Goal: Task Accomplishment & Management: Manage account settings

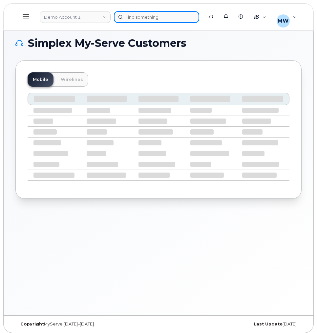
click at [146, 13] on div at bounding box center [156, 17] width 85 height 12
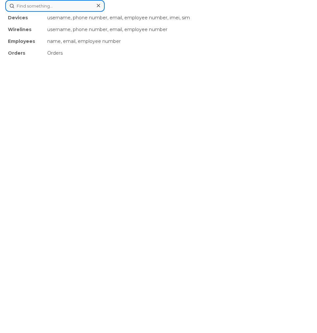
paste input "https://mandrillapp.com/track/click/31134018/myserve.ca?p=eyJzIjoiNkNESFdrODhOV…"
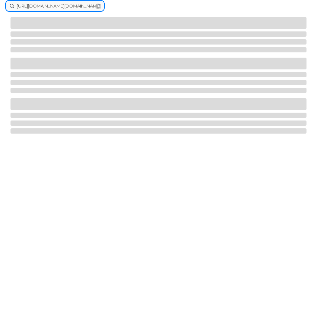
type input "https://mandrillapp.com/track/click/31134018/myserve.ca?p=eyJzIjoiNkNESFdrODhOV…"
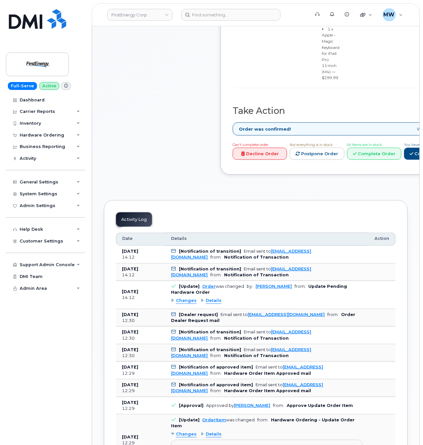
scroll to position [377, 0]
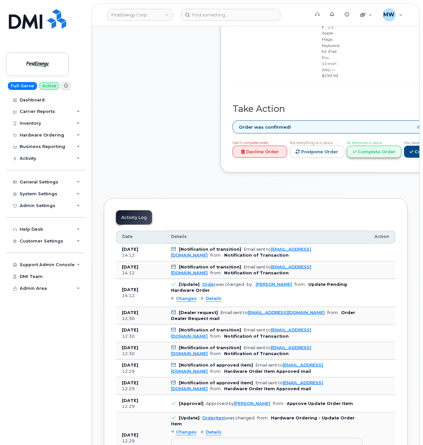
click at [316, 158] on link "Complete Order" at bounding box center [374, 152] width 54 height 12
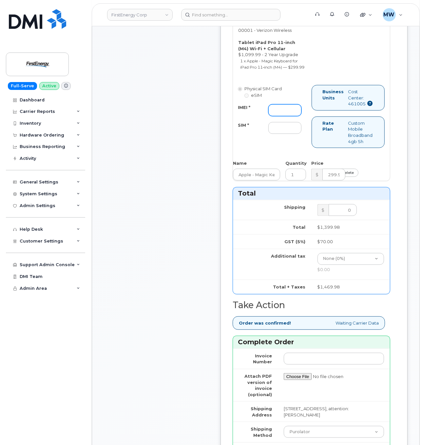
drag, startPoint x: 278, startPoint y: 172, endPoint x: 289, endPoint y: 177, distance: 12.0
click at [283, 116] on input "IMEI *" at bounding box center [285, 110] width 33 height 12
paste input "352628751113699"
type input "352628751113699"
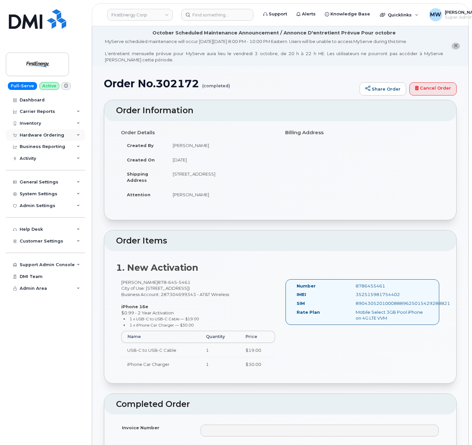
click at [43, 133] on div "Hardware Ordering" at bounding box center [42, 134] width 45 height 5
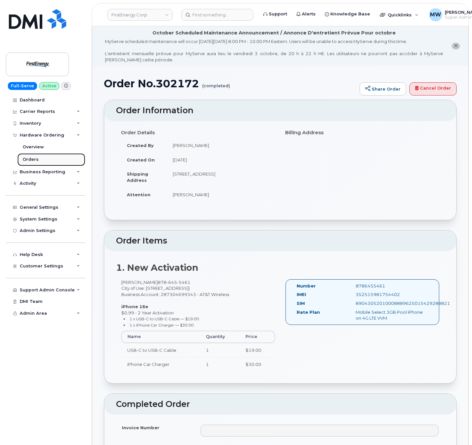
click at [42, 162] on link "Orders" at bounding box center [51, 159] width 68 height 12
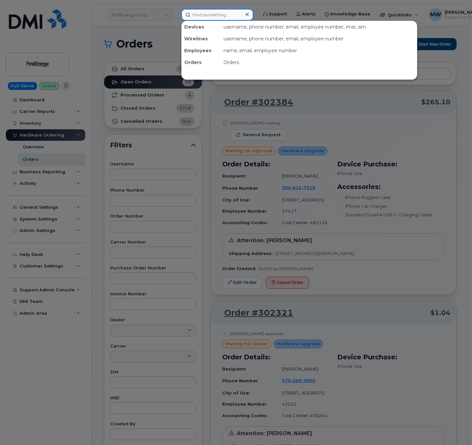
click at [214, 13] on input at bounding box center [217, 15] width 72 height 12
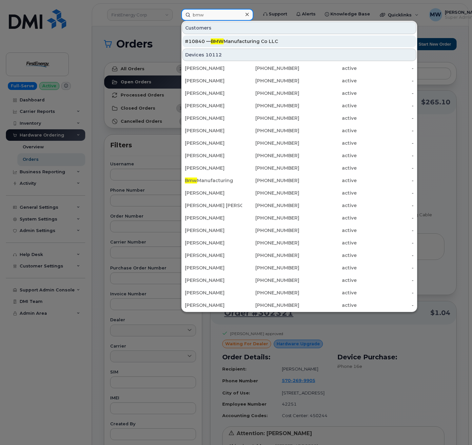
type input "bmw"
click at [268, 41] on div "#10840 — BMW Manufacturing Co LLC" at bounding box center [299, 41] width 229 height 7
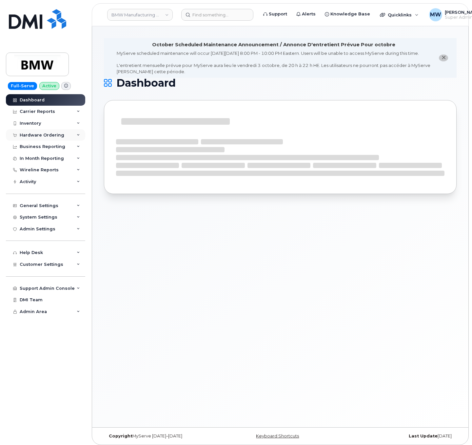
click at [50, 138] on div "Hardware Ordering" at bounding box center [45, 135] width 79 height 12
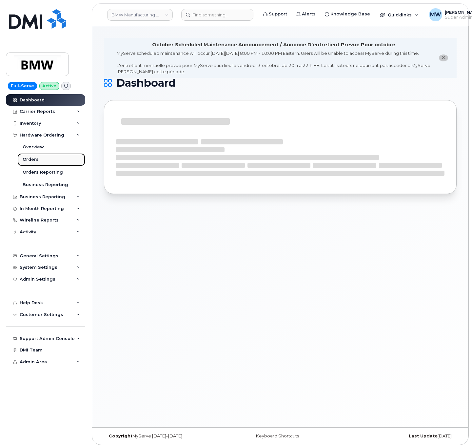
click at [43, 158] on link "Orders" at bounding box center [51, 159] width 68 height 12
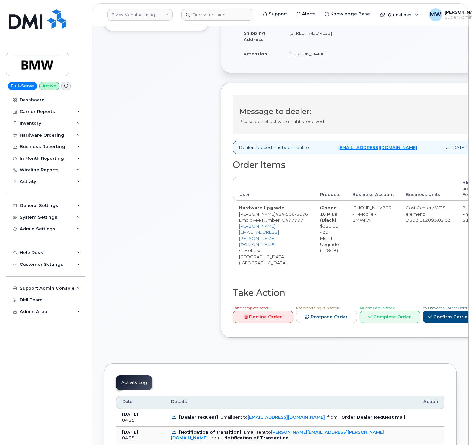
scroll to position [197, 0]
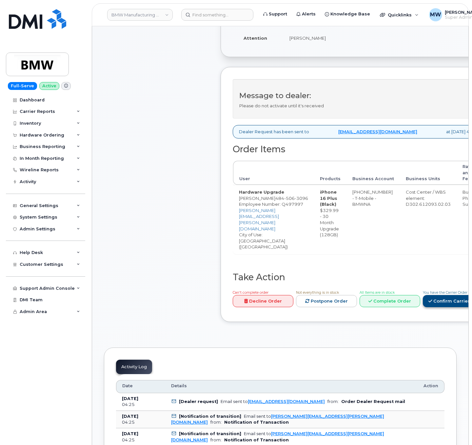
click at [447, 298] on link "Confirm Carrier Order" at bounding box center [457, 301] width 68 height 12
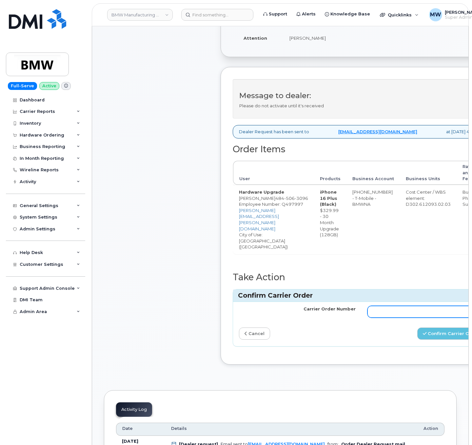
drag, startPoint x: 408, startPoint y: 311, endPoint x: 433, endPoint y: 322, distance: 27.2
click at [409, 311] on input "Carrier Order Number" at bounding box center [426, 312] width 117 height 12
paste input "772000148"
type input "772000148"
click at [445, 336] on button "Confirm Carrier Order" at bounding box center [451, 333] width 68 height 12
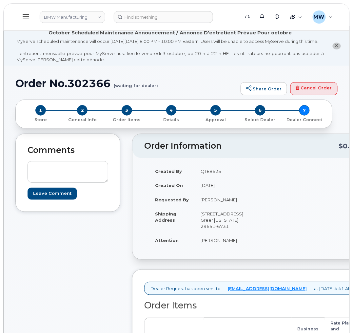
click at [91, 118] on div "2 General Info" at bounding box center [82, 113] width 45 height 17
click at [84, 116] on span "2" at bounding box center [82, 110] width 10 height 10
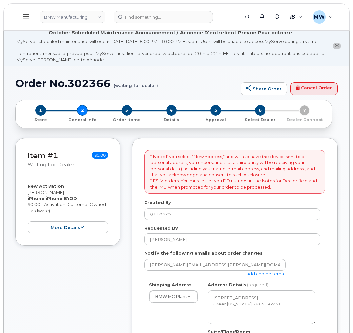
select select
click at [90, 234] on button "more details" at bounding box center [68, 228] width 81 height 12
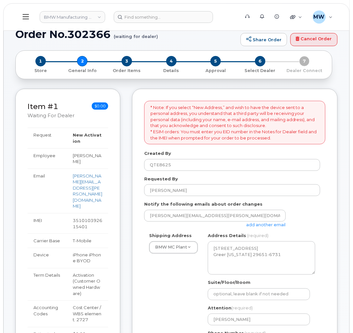
scroll to position [98, 0]
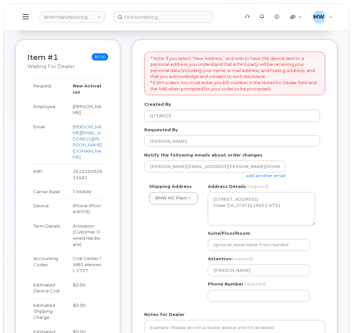
drag, startPoint x: 92, startPoint y: 161, endPoint x: 33, endPoint y: 153, distance: 59.9
click at [33, 164] on tr "IMEI [TECHNICAL_ID]" at bounding box center [68, 174] width 81 height 20
copy tr "IMEI [TECHNICAL_ID]"
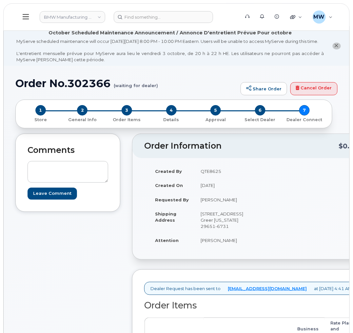
scroll to position [246, 0]
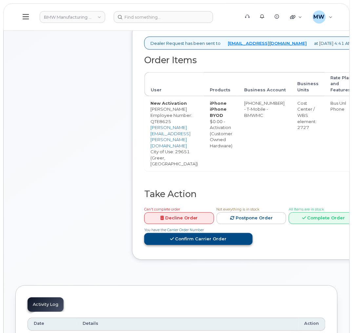
click at [253, 233] on link "Confirm Carrier Order" at bounding box center [198, 239] width 109 height 12
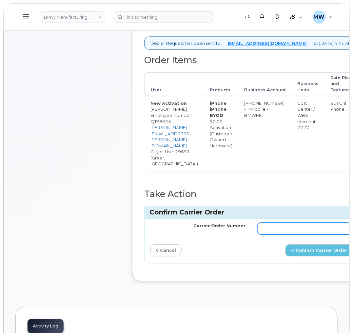
click at [279, 228] on input "Carrier Order Number" at bounding box center [304, 229] width 95 height 12
paste input "772000226"
type input "772000226"
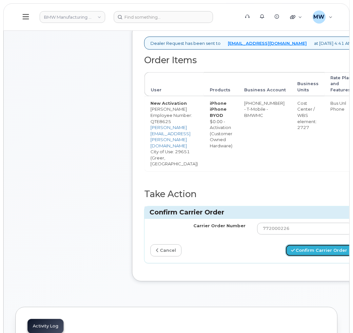
click at [316, 255] on button "Confirm Carrier Order" at bounding box center [320, 251] width 68 height 12
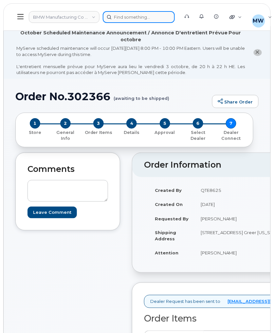
click at [146, 18] on div at bounding box center [139, 17] width 72 height 12
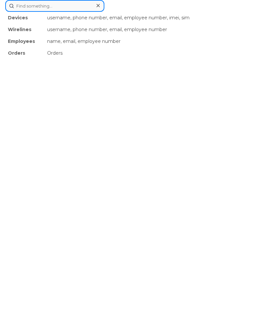
paste input "5515026691"
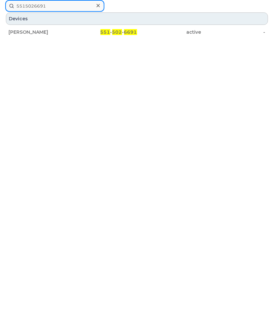
type input "5515026691"
drag, startPoint x: 109, startPoint y: 34, endPoint x: 108, endPoint y: 41, distance: 7.0
click at [109, 35] on span "551" at bounding box center [106, 32] width 10 height 6
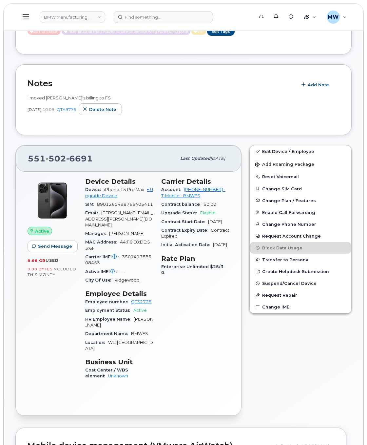
scroll to position [144, 0]
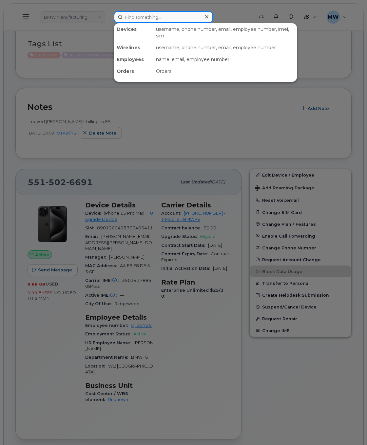
click at [147, 15] on input at bounding box center [163, 17] width 99 height 12
paste input "6146343876"
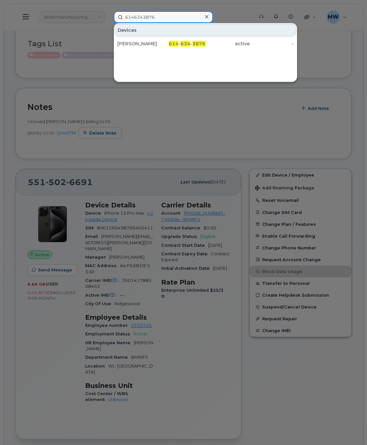
type input "6146343876"
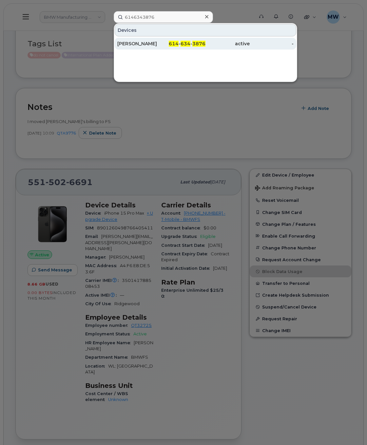
click at [274, 40] on div "-" at bounding box center [272, 44] width 44 height 12
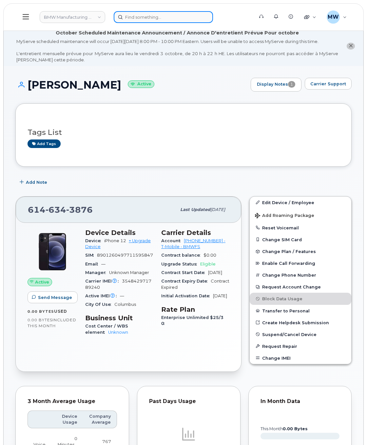
click at [182, 15] on input at bounding box center [163, 17] width 99 height 12
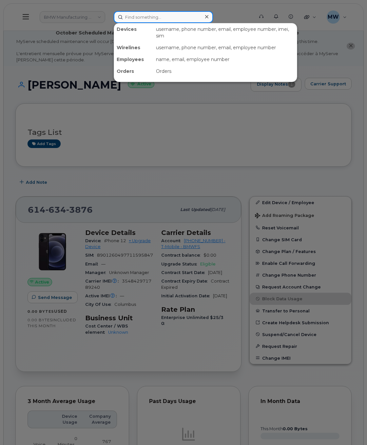
paste input "3528574142"
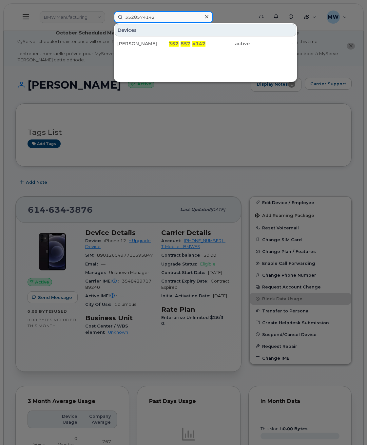
type input "3528574142"
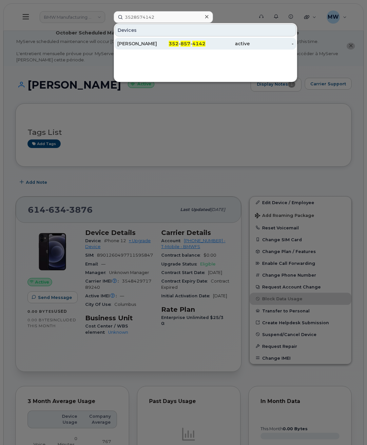
click at [207, 49] on div "active" at bounding box center [228, 44] width 44 height 12
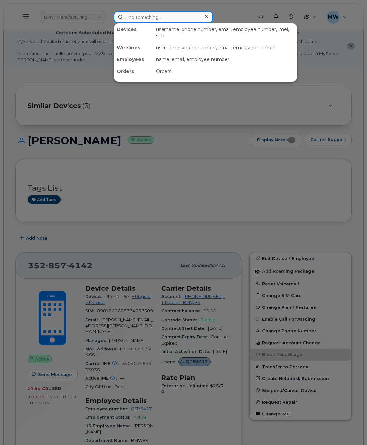
paste input "8012327680"
click at [138, 20] on input "8012327680" at bounding box center [163, 17] width 99 height 12
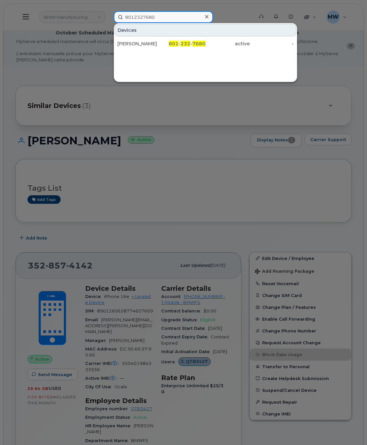
click at [142, 21] on input "8012327680" at bounding box center [163, 17] width 99 height 12
paste input "622905308"
click at [198, 19] on input "8622905308" at bounding box center [163, 17] width 99 height 12
paste input "614584052"
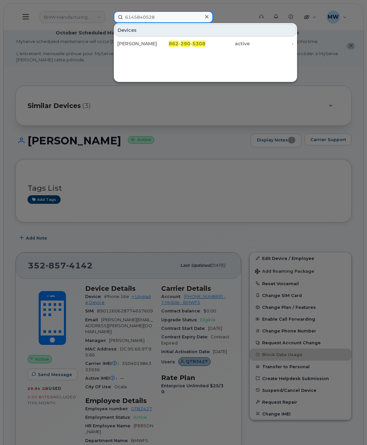
click at [198, 19] on input "6145840528" at bounding box center [163, 17] width 99 height 12
type input "6145840528"
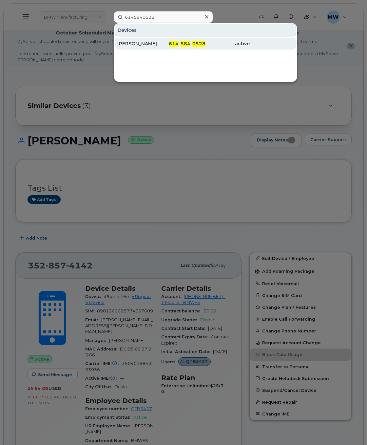
click at [202, 47] on span "0528" at bounding box center [198, 44] width 13 height 6
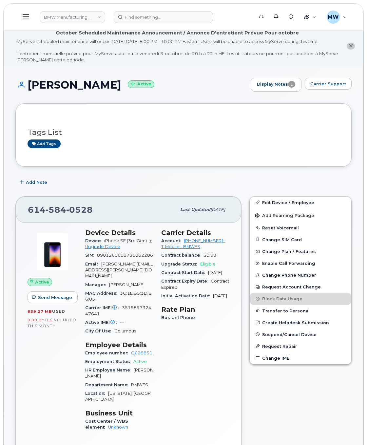
drag, startPoint x: 31, startPoint y: 87, endPoint x: 151, endPoint y: 84, distance: 120.7
click at [151, 84] on div "[PERSON_NAME] Active Display Notes 1 Carrier Support" at bounding box center [183, 85] width 336 height 14
copy h1 "[PERSON_NAME]"
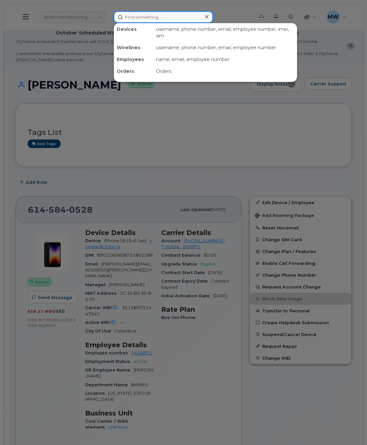
click at [137, 20] on input at bounding box center [163, 17] width 99 height 12
paste input "5518043777"
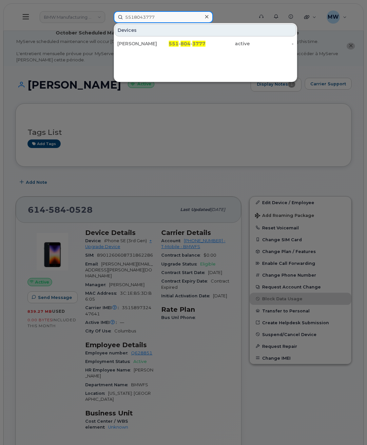
click at [176, 18] on input "5518043777" at bounding box center [163, 17] width 99 height 12
click at [176, 19] on input "5518043777" at bounding box center [163, 17] width 99 height 12
paste input "7404093664"
type input "7404093664"
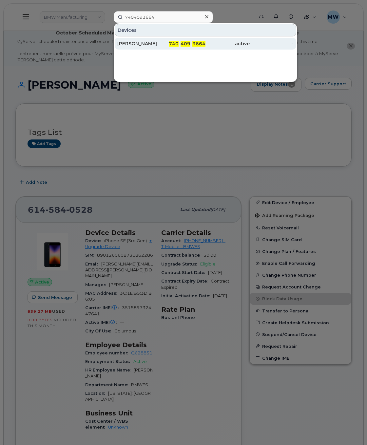
click at [126, 44] on div "Mario Faz" at bounding box center [139, 43] width 44 height 7
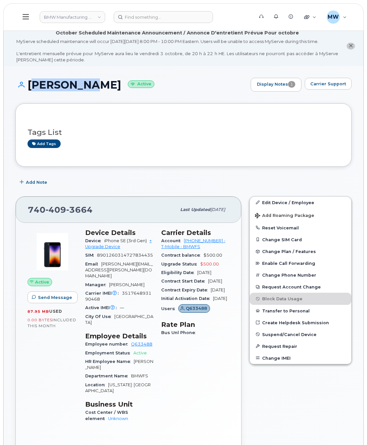
drag, startPoint x: 38, startPoint y: 94, endPoint x: 80, endPoint y: 94, distance: 41.6
click at [80, 90] on h1 "Mario Faz Active" at bounding box center [131, 84] width 232 height 11
copy h1 "Mario Faz"
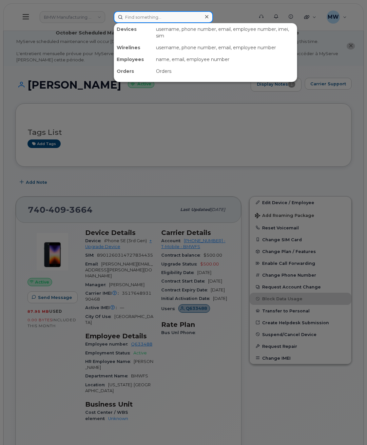
click at [153, 22] on input at bounding box center [163, 17] width 99 height 12
paste input "6142540279"
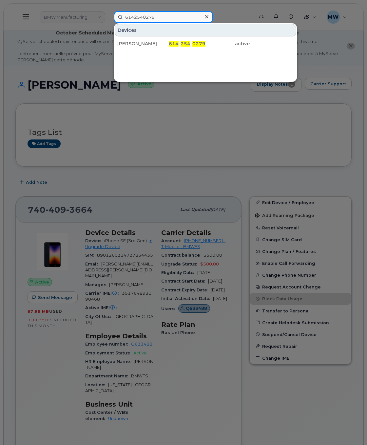
type input "6142540279"
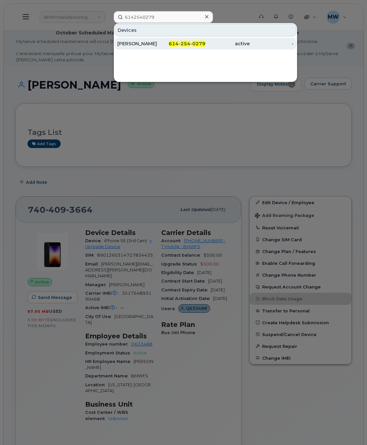
click at [174, 43] on span "614" at bounding box center [174, 44] width 10 height 6
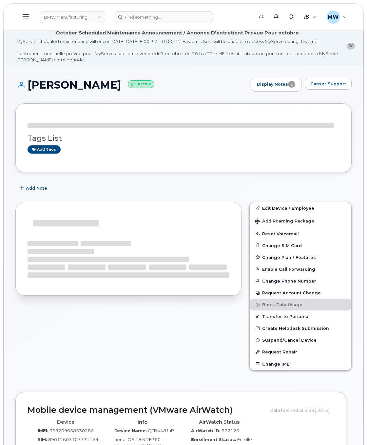
drag, startPoint x: 108, startPoint y: 45, endPoint x: 100, endPoint y: 67, distance: 22.9
click at [108, 47] on div "MyServe scheduled maintenance will occur [DATE][DATE] 8:00 PM - 10:00 PM Easter…" at bounding box center [177, 50] width 322 height 24
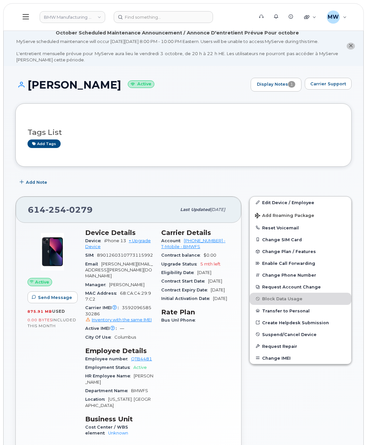
drag, startPoint x: 108, startPoint y: 91, endPoint x: 28, endPoint y: 96, distance: 80.1
click at [28, 90] on h1 "Nicole Bowers Active" at bounding box center [131, 84] width 232 height 11
copy h1 "Nicole Bowers"
click at [176, 21] on input at bounding box center [163, 17] width 99 height 12
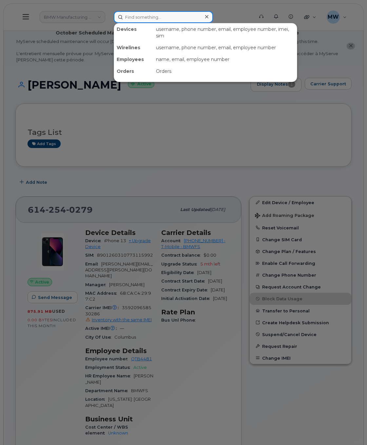
paste input "6147023745"
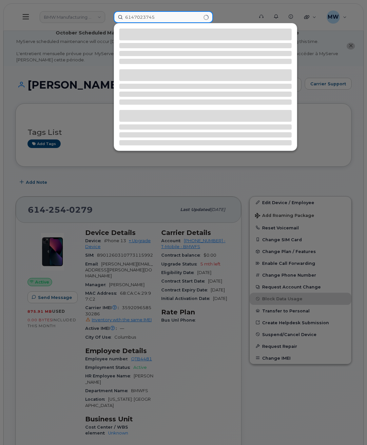
type input "6147023745"
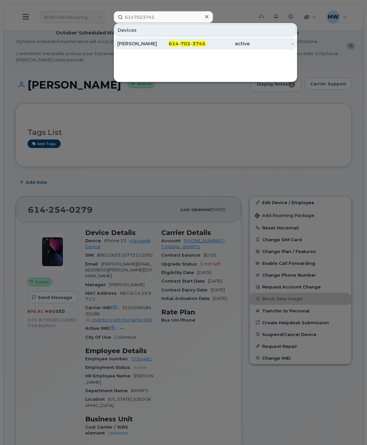
click at [211, 48] on div "active" at bounding box center [228, 44] width 44 height 12
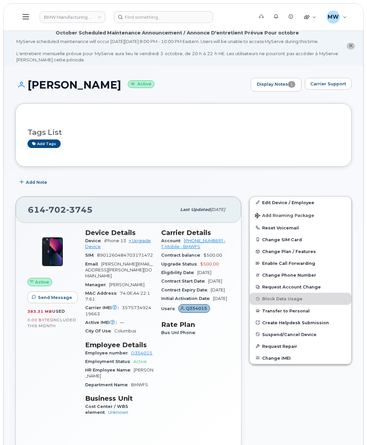
drag, startPoint x: 31, startPoint y: 90, endPoint x: 114, endPoint y: 100, distance: 84.0
click at [114, 100] on div "[PERSON_NAME] Active Display Notes 1 Carrier Support" at bounding box center [183, 91] width 336 height 26
copy h1 "[PERSON_NAME]"
click at [137, 16] on input at bounding box center [163, 17] width 99 height 12
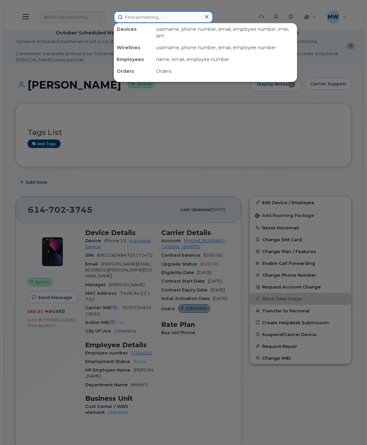
paste input "2013977141"
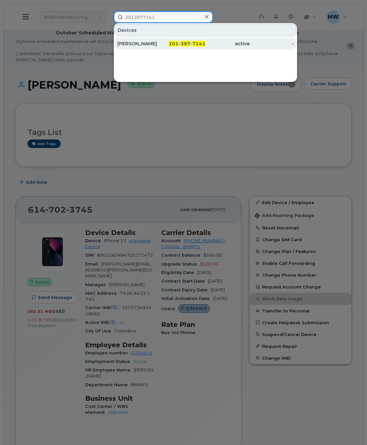
type input "2013977141"
click at [155, 42] on div "[PERSON_NAME]" at bounding box center [139, 43] width 44 height 7
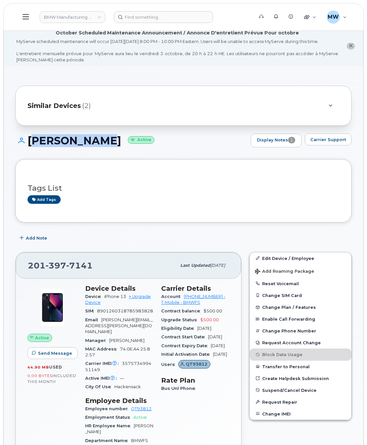
drag, startPoint x: 96, startPoint y: 146, endPoint x: 27, endPoint y: 154, distance: 70.4
click at [27, 147] on div "[PERSON_NAME] Active Display Notes 1 Carrier Support" at bounding box center [183, 140] width 336 height 14
copy h1 "[PERSON_NAME]"
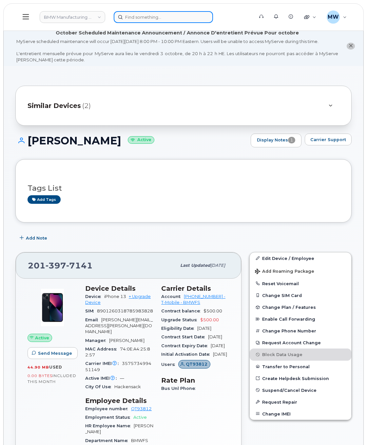
click at [150, 17] on input at bounding box center [163, 17] width 99 height 12
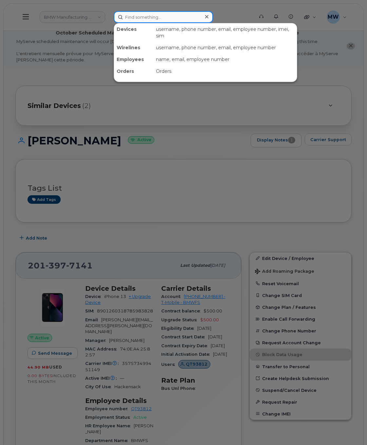
paste input "6147433234"
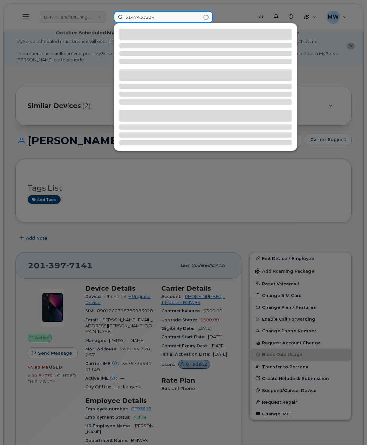
type input "6147433234"
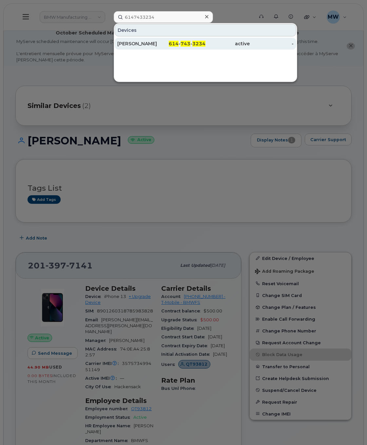
click at [174, 42] on span "614" at bounding box center [174, 44] width 10 height 6
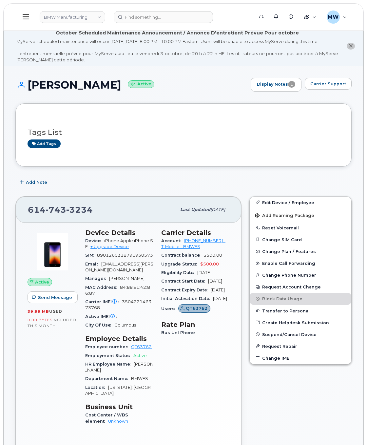
drag, startPoint x: 27, startPoint y: 88, endPoint x: 120, endPoint y: 96, distance: 93.2
click at [120, 90] on h1 "Lauren Gilkerson Active" at bounding box center [131, 84] width 232 height 11
copy h1 "Lauren Gilkerson"
click at [173, 16] on input at bounding box center [163, 17] width 99 height 12
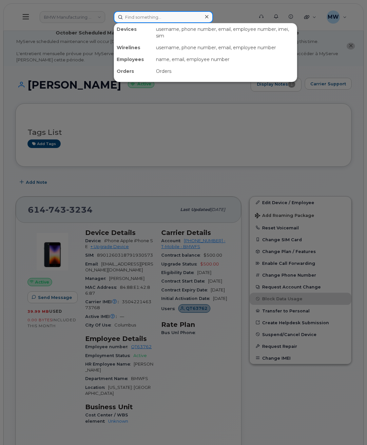
paste input "8019490369"
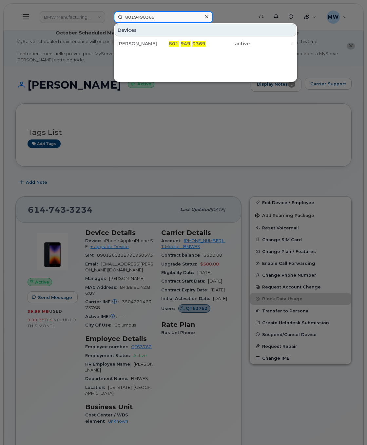
type input "8019490369"
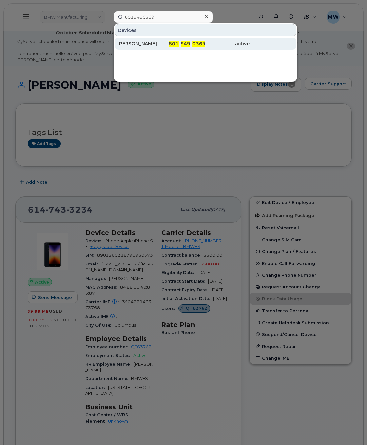
click at [197, 47] on div "801 - 949 - 0369" at bounding box center [184, 43] width 44 height 7
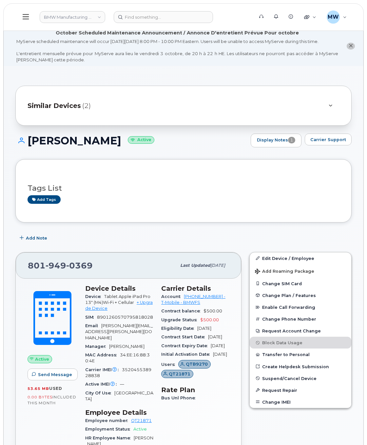
drag, startPoint x: 122, startPoint y: 147, endPoint x: 59, endPoint y: 149, distance: 62.7
click at [59, 146] on h1 "[PERSON_NAME] Active" at bounding box center [131, 140] width 232 height 11
drag, startPoint x: 110, startPoint y: 148, endPoint x: 46, endPoint y: 149, distance: 64.3
click at [31, 146] on h1 "[PERSON_NAME] Active" at bounding box center [131, 140] width 232 height 11
copy h1 "[PERSON_NAME]"
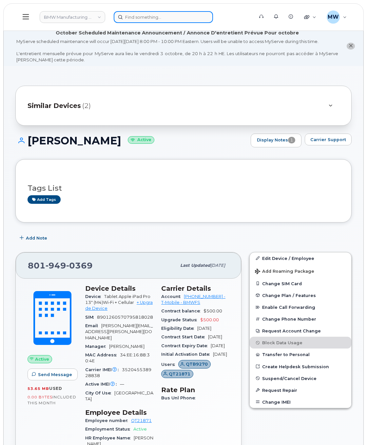
drag, startPoint x: 144, startPoint y: 15, endPoint x: 184, endPoint y: 21, distance: 40.2
click at [145, 15] on input at bounding box center [163, 17] width 99 height 12
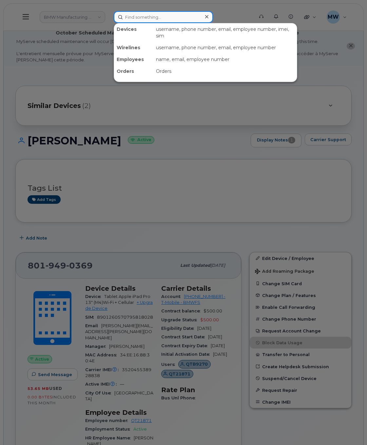
paste input "5517552059"
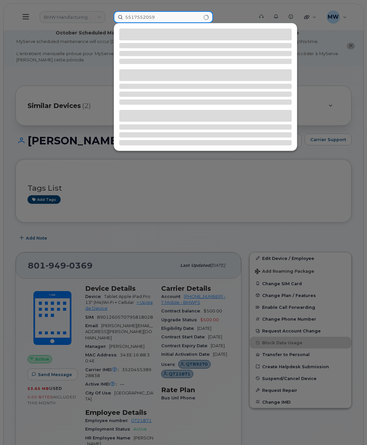
type input "5517552059"
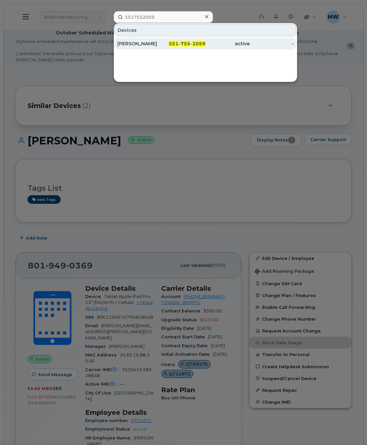
click at [139, 43] on div "[PERSON_NAME]" at bounding box center [139, 43] width 44 height 7
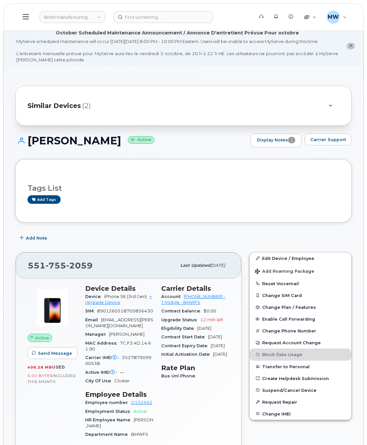
drag, startPoint x: 106, startPoint y: 149, endPoint x: 29, endPoint y: 145, distance: 77.2
click at [29, 145] on h1 "Silke Neuhaus Active" at bounding box center [131, 140] width 232 height 11
copy h1 "Silke Neuhaus"
click at [142, 25] on header "BMW Manufacturing Co LLC Support Alerts Knowledge Base Quicklinks Suspend / Can…" at bounding box center [183, 17] width 361 height 28
click at [141, 21] on input at bounding box center [163, 17] width 99 height 12
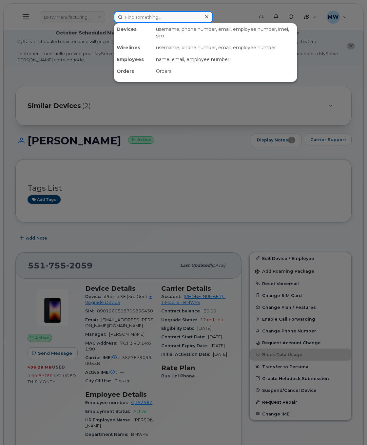
paste input "5519987382"
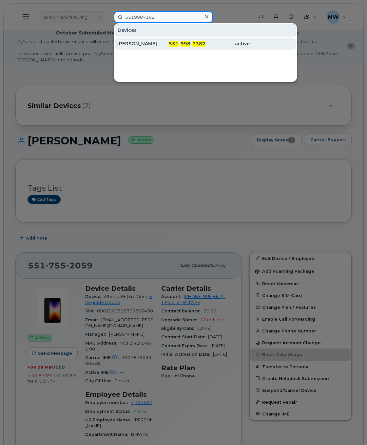
type input "5519987382"
click at [201, 44] on span "7382" at bounding box center [198, 44] width 13 height 6
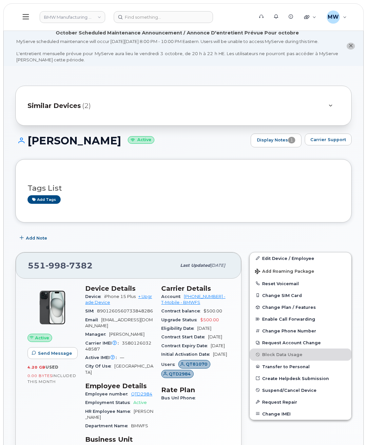
drag, startPoint x: 141, startPoint y: 147, endPoint x: 30, endPoint y: 153, distance: 111.0
click at [30, 147] on div "Arsivilli Ravi Acharya Active Display Notes 1 Carrier Support" at bounding box center [183, 140] width 336 height 14
copy h1 "Arsivilli Ravi Acharya"
click at [185, 17] on input at bounding box center [163, 17] width 99 height 12
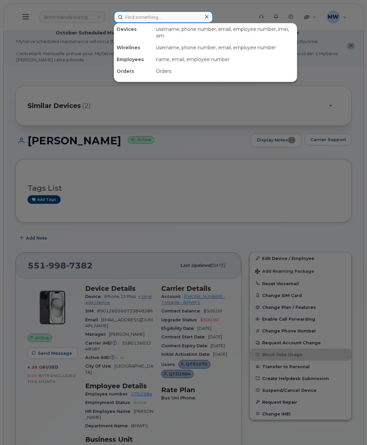
paste input "6147491611"
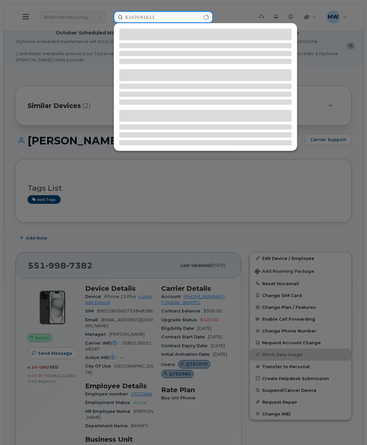
type input "6147491611"
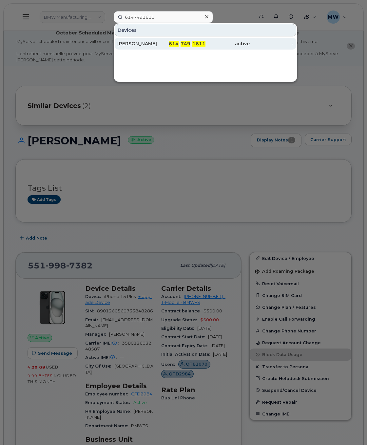
click at [184, 44] on span "749" at bounding box center [186, 44] width 10 height 6
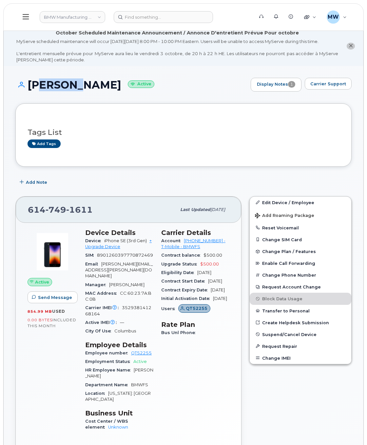
drag, startPoint x: 32, startPoint y: 87, endPoint x: 56, endPoint y: 92, distance: 24.8
click at [73, 91] on div "Brenda Mayne Active Display Notes 1 Carrier Support" at bounding box center [183, 85] width 336 height 14
drag, startPoint x: 31, startPoint y: 89, endPoint x: 66, endPoint y: 95, distance: 35.3
click at [66, 90] on h1 "Brenda Mayne Active" at bounding box center [131, 84] width 232 height 11
drag, startPoint x: 103, startPoint y: 91, endPoint x: 30, endPoint y: 90, distance: 73.4
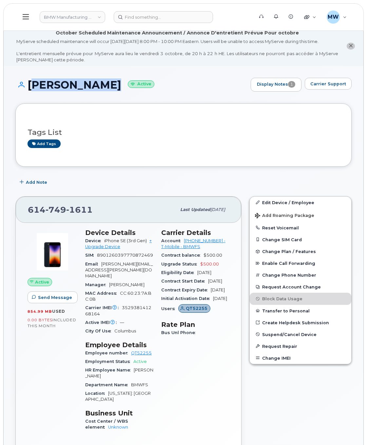
click at [30, 90] on h1 "Brenda Mayne Active" at bounding box center [131, 84] width 232 height 11
copy h1 "[PERSON_NAME]"
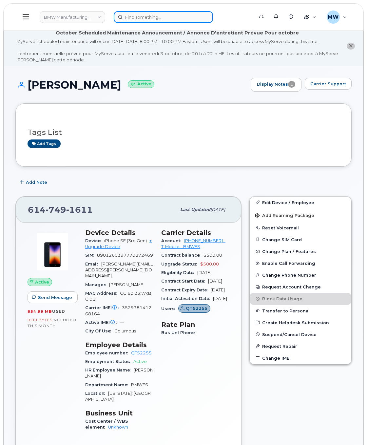
click at [147, 20] on input at bounding box center [163, 17] width 99 height 12
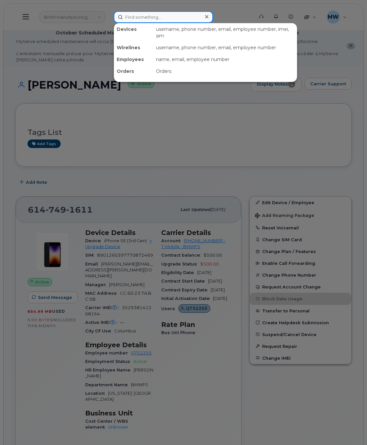
paste input "6144837653"
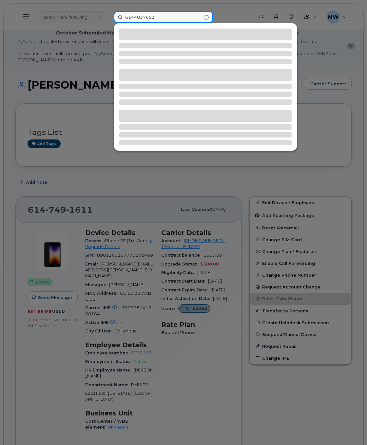
type input "6144837653"
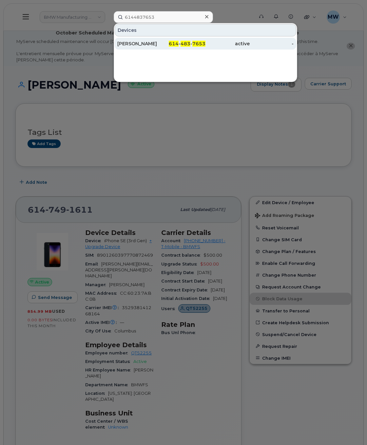
click at [150, 47] on div "[PERSON_NAME]" at bounding box center [139, 43] width 44 height 7
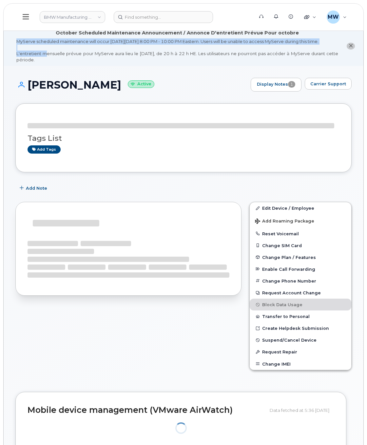
drag, startPoint x: 105, startPoint y: 48, endPoint x: 49, endPoint y: 84, distance: 67.4
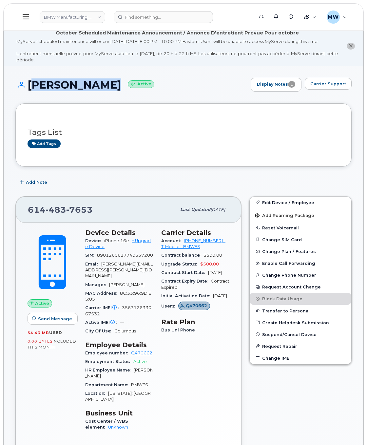
drag, startPoint x: 28, startPoint y: 91, endPoint x: 105, endPoint y: 91, distance: 76.7
click at [105, 90] on h1 "Joshua Mahan Active" at bounding box center [131, 84] width 232 height 11
copy h1 "Joshua Mahan"
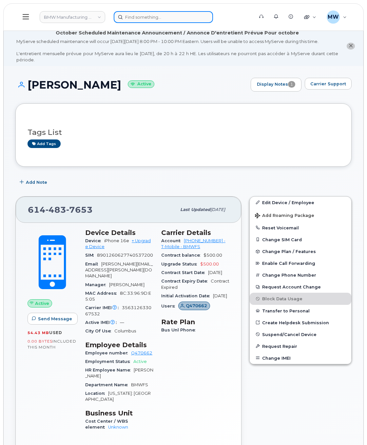
click at [140, 15] on input at bounding box center [163, 17] width 99 height 12
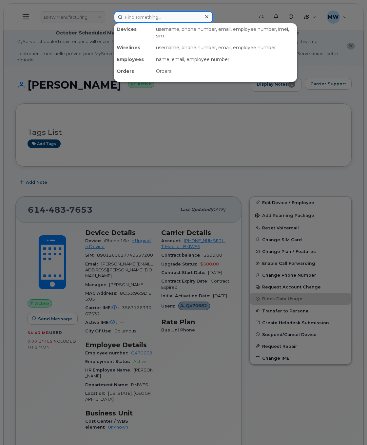
paste input "6148051926"
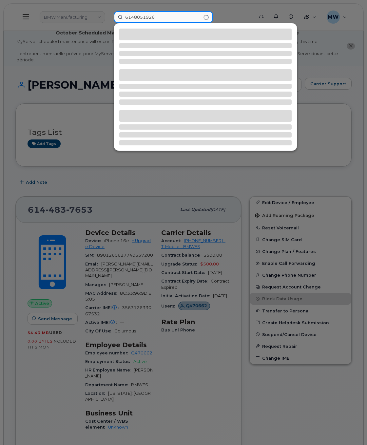
type input "6148051926"
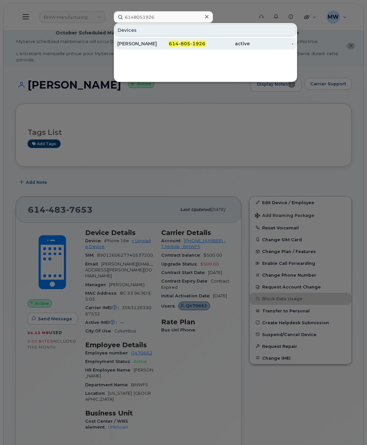
drag, startPoint x: 178, startPoint y: 42, endPoint x: 182, endPoint y: 48, distance: 6.6
click at [178, 42] on span "614" at bounding box center [174, 44] width 10 height 6
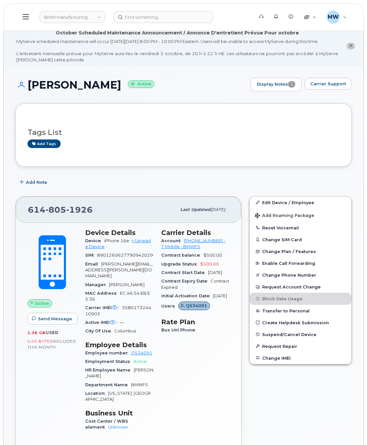
drag, startPoint x: 123, startPoint y: 92, endPoint x: 30, endPoint y: 94, distance: 92.8
click at [30, 90] on h1 "[PERSON_NAME] Active" at bounding box center [131, 84] width 232 height 11
copy h1 "[PERSON_NAME]"
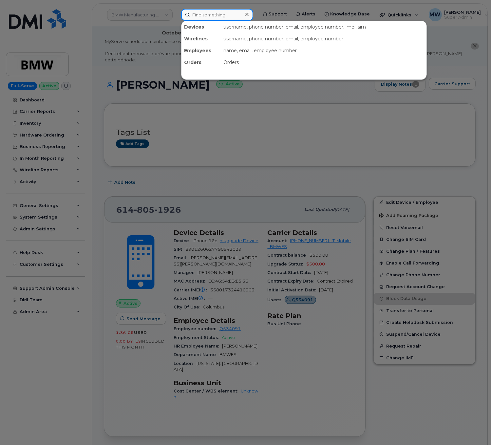
click at [203, 14] on input at bounding box center [217, 15] width 72 height 12
paste input "[PHONE_NUMBER]"
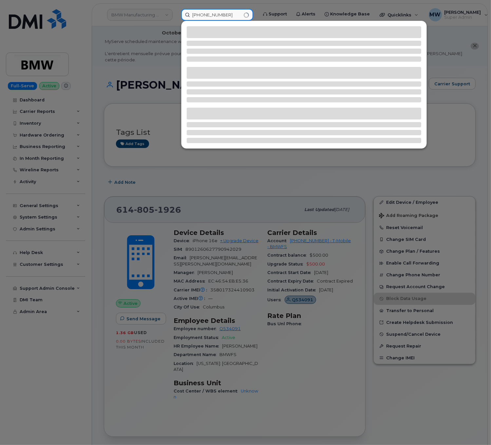
type input "[PHONE_NUMBER]"
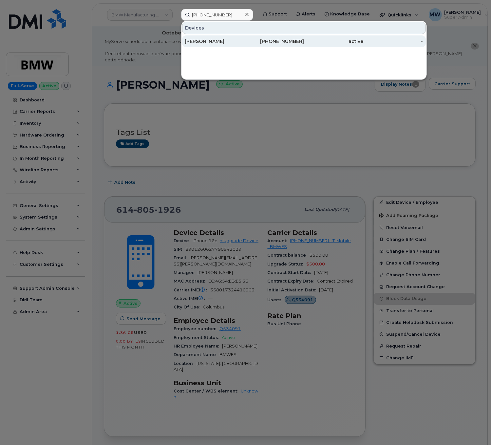
click at [209, 40] on div "[PERSON_NAME]" at bounding box center [215, 41] width 60 height 7
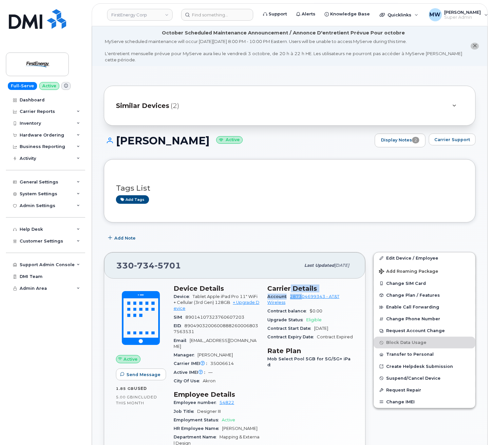
drag, startPoint x: 291, startPoint y: 288, endPoint x: 303, endPoint y: 293, distance: 12.5
click at [303, 293] on section "Carrier Details Account 287304699343 - AT&T Wireless Contract balance $0.00 Upg…" at bounding box center [311, 312] width 86 height 57
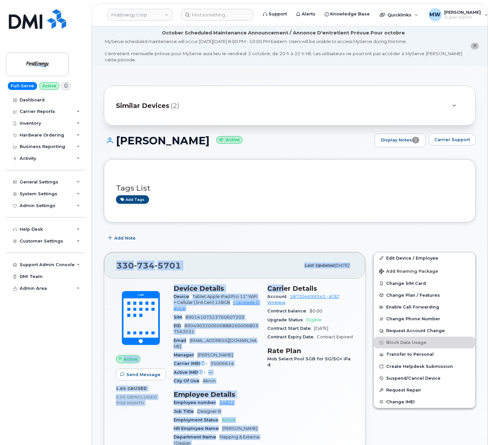
drag, startPoint x: 286, startPoint y: 230, endPoint x: 286, endPoint y: 273, distance: 43.3
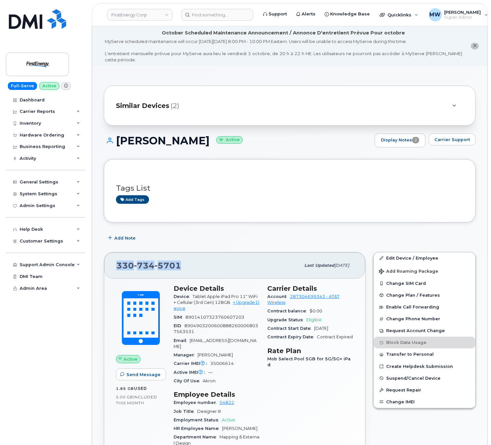
click at [286, 273] on div "[PHONE_NUMBER] Last updated [DATE]" at bounding box center [234, 265] width 261 height 26
drag, startPoint x: 289, startPoint y: 290, endPoint x: 328, endPoint y: 293, distance: 39.5
click at [328, 293] on div "Account 287304699343 - AT&T Wireless" at bounding box center [311, 299] width 86 height 15
copy link "287304699343 -"
click at [397, 252] on link "Edit Device / Employee" at bounding box center [425, 258] width 102 height 12
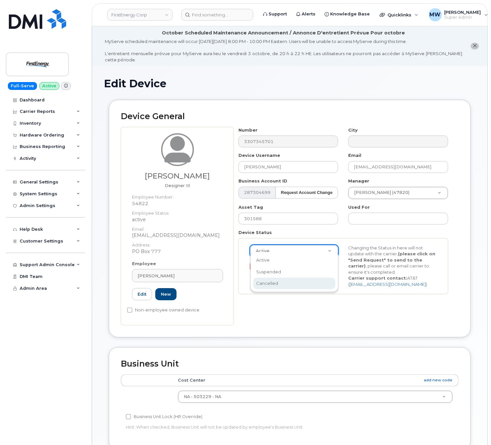
scroll to position [0, 2]
select select "cancelled"
click at [330, 302] on div "Number 3307345701 City Device Username [PERSON_NAME] Email [EMAIL_ADDRESS][DOMA…" at bounding box center [346, 226] width 225 height 198
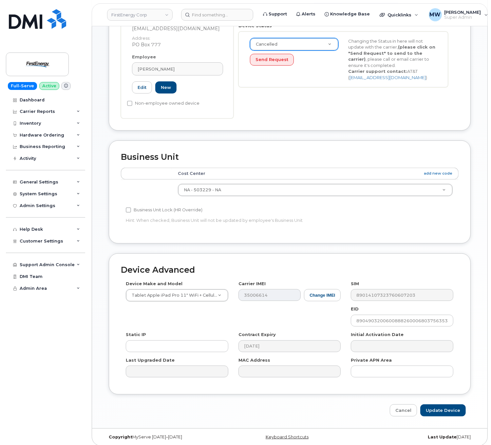
scroll to position [208, 0]
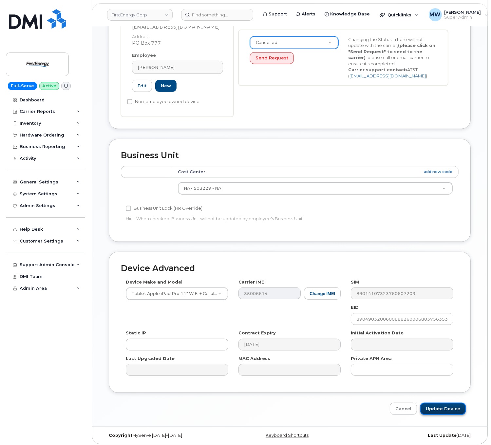
click at [443, 405] on input "Update Device" at bounding box center [444, 408] width 46 height 12
type input "Saving..."
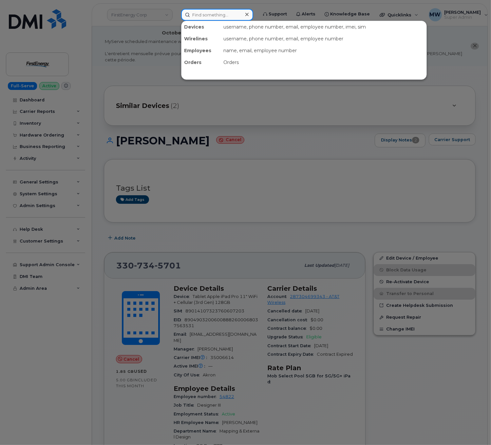
paste input "3305239866"
click at [237, 13] on input at bounding box center [217, 15] width 72 height 12
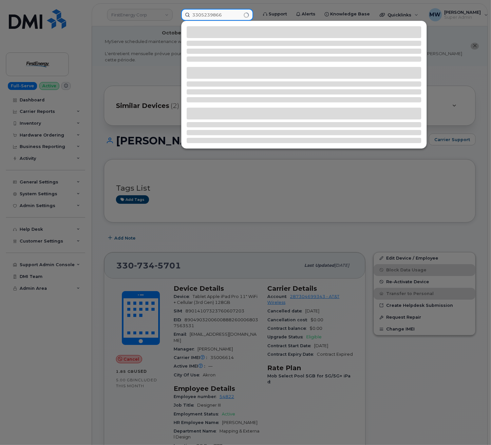
type input "3305239866"
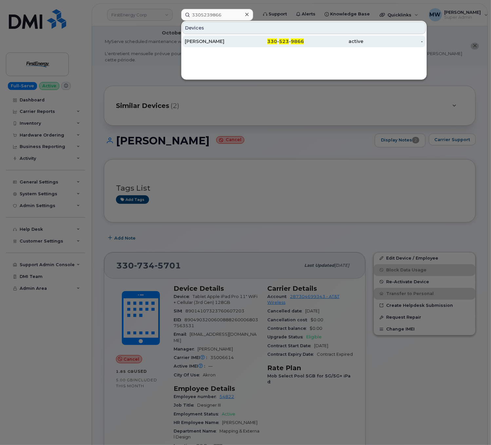
click at [394, 40] on div "-" at bounding box center [394, 41] width 60 height 7
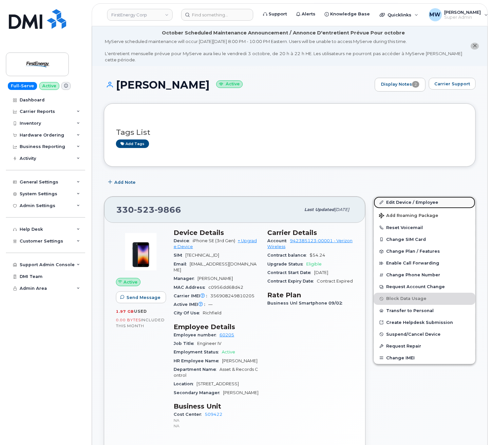
click at [425, 197] on link "Edit Device / Employee" at bounding box center [425, 202] width 102 height 12
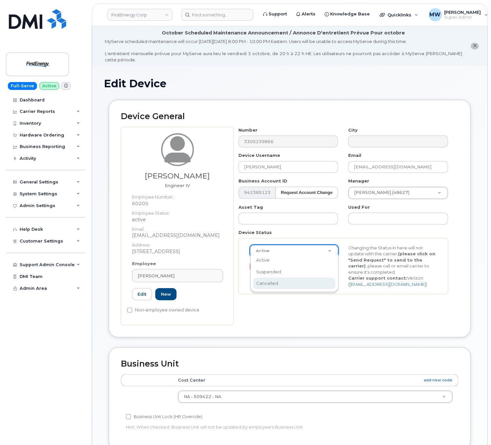
scroll to position [0, 2]
select select "cancelled"
click at [325, 315] on div "Number 3305239866 City Device Username KYLE A KRANZ Email kkranz@firstenergycor…" at bounding box center [346, 226] width 225 height 198
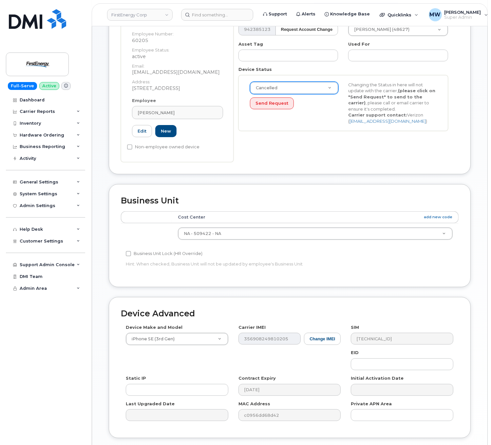
scroll to position [208, 0]
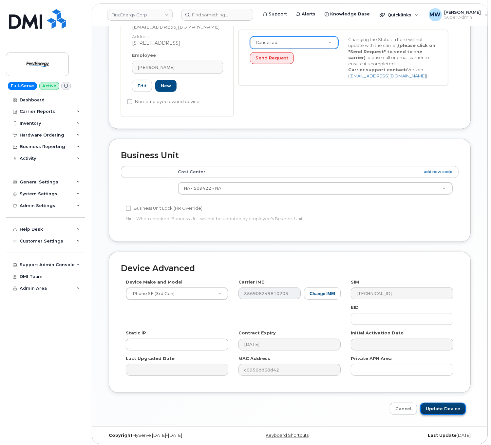
click at [452, 404] on input "Update Device" at bounding box center [444, 408] width 46 height 12
type input "Saving..."
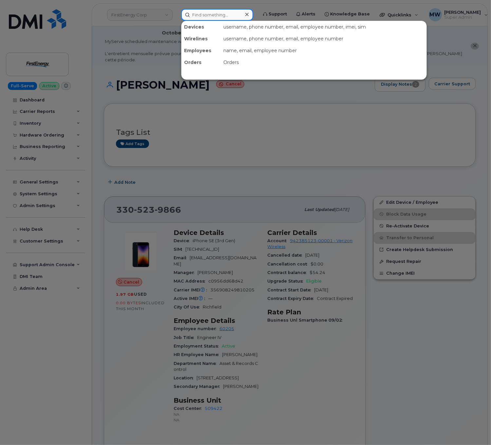
click at [208, 16] on input at bounding box center [217, 15] width 72 height 12
paste input "864-498-8986"
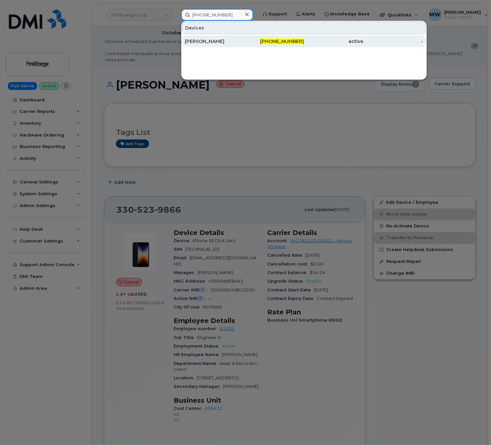
type input "864-498-8986"
click at [246, 44] on div "864-498-8986" at bounding box center [275, 41] width 60 height 7
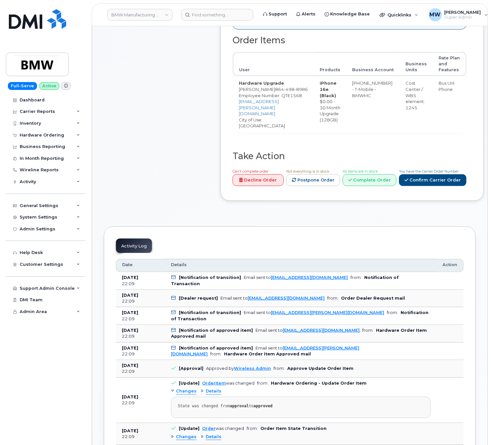
scroll to position [262, 0]
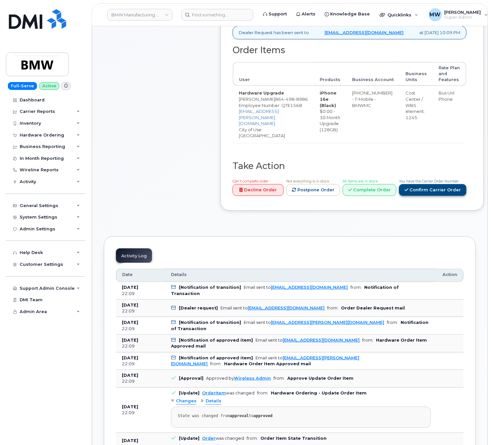
click at [399, 196] on link "Confirm Carrier Order" at bounding box center [433, 190] width 68 height 12
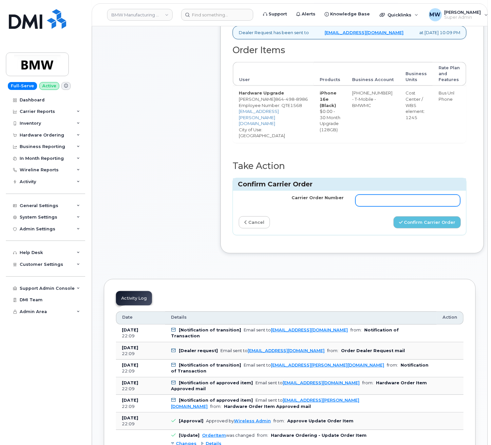
drag, startPoint x: 394, startPoint y: 210, endPoint x: 397, endPoint y: 215, distance: 5.2
click at [394, 206] on input "Carrier Order Number" at bounding box center [408, 200] width 105 height 12
paste input "772000797"
click at [421, 228] on button "Confirm Carrier Order" at bounding box center [428, 222] width 68 height 12
click at [409, 206] on input "772000797" at bounding box center [408, 200] width 105 height 12
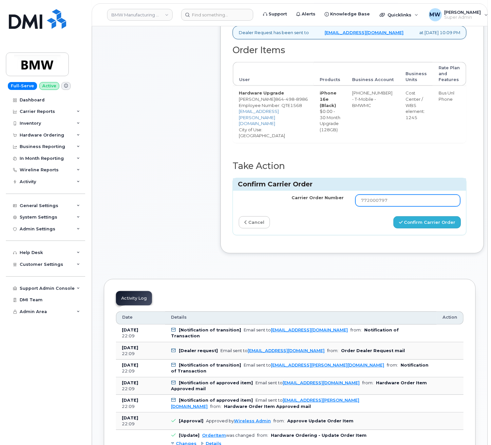
type input "772000797"
click at [451, 228] on button "Confirm Carrier Order" at bounding box center [428, 222] width 68 height 12
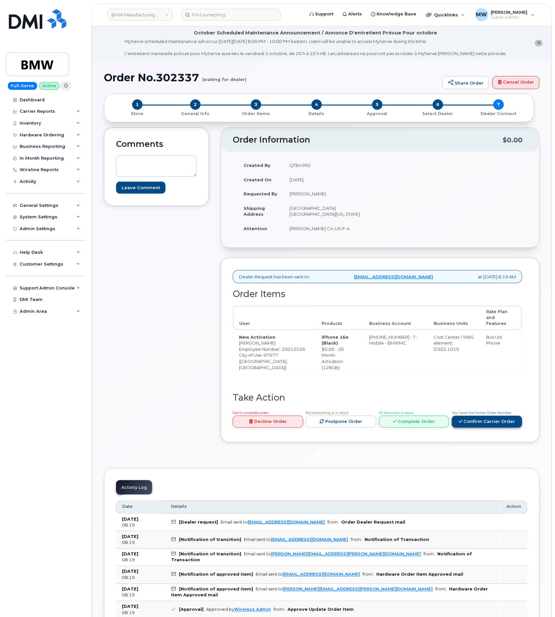
click at [477, 418] on div "You have the Carrier Order Number Confirm Carrier Order" at bounding box center [487, 418] width 70 height 18
click at [471, 426] on link "Confirm Carrier Order" at bounding box center [487, 422] width 70 height 12
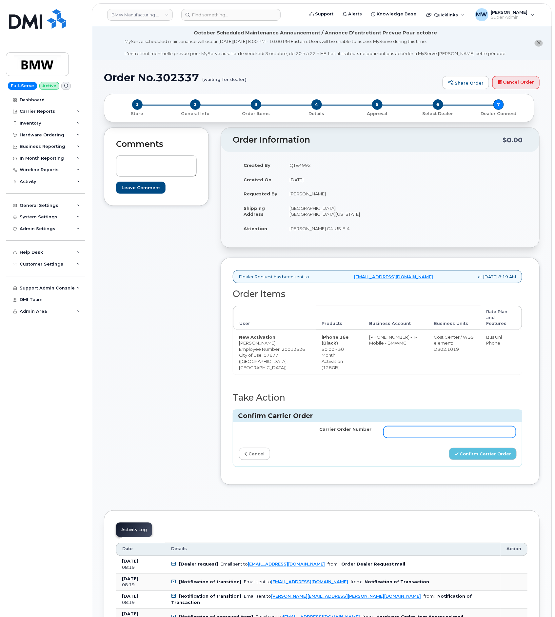
drag, startPoint x: 462, startPoint y: 433, endPoint x: 435, endPoint y: 431, distance: 27.6
click at [462, 433] on input "Carrier Order Number" at bounding box center [450, 432] width 133 height 12
paste input "772000985"
type input "772000985"
click at [477, 460] on button "Confirm Carrier Order" at bounding box center [483, 454] width 68 height 12
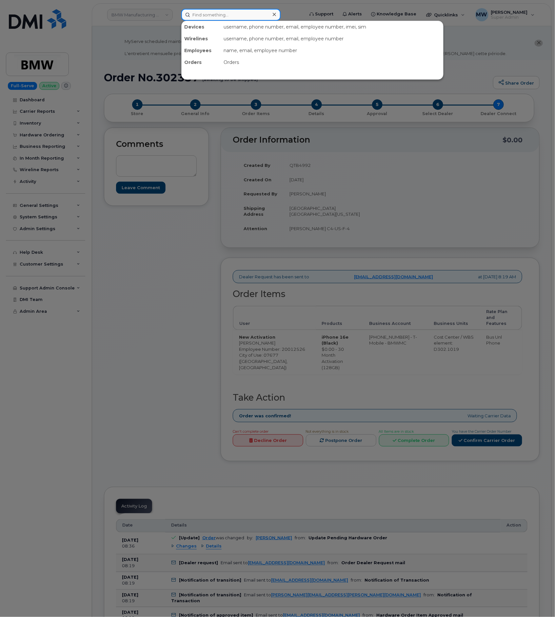
drag, startPoint x: 253, startPoint y: 15, endPoint x: 248, endPoint y: 17, distance: 5.3
click at [251, 16] on input at bounding box center [230, 15] width 99 height 12
paste input "724) 244-3104"
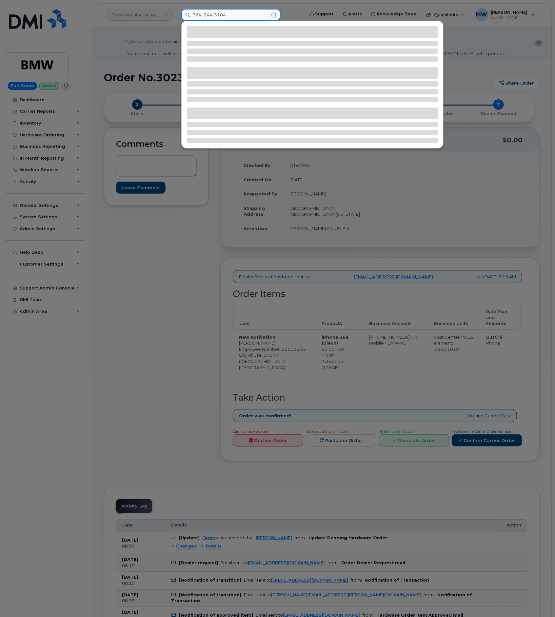
type input "724) 244-3104"
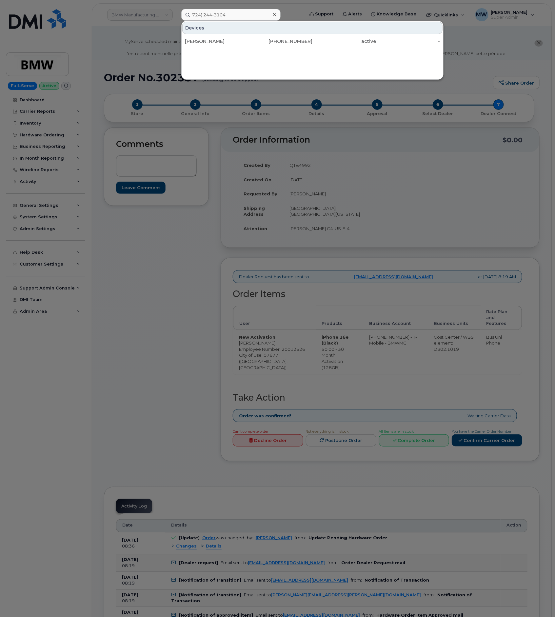
click at [235, 40] on div "[PERSON_NAME]" at bounding box center [217, 41] width 64 height 7
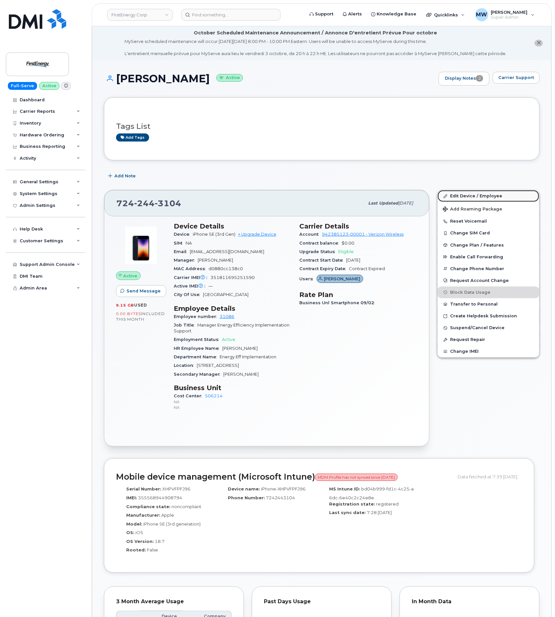
click at [506, 195] on link "Edit Device / Employee" at bounding box center [489, 196] width 102 height 12
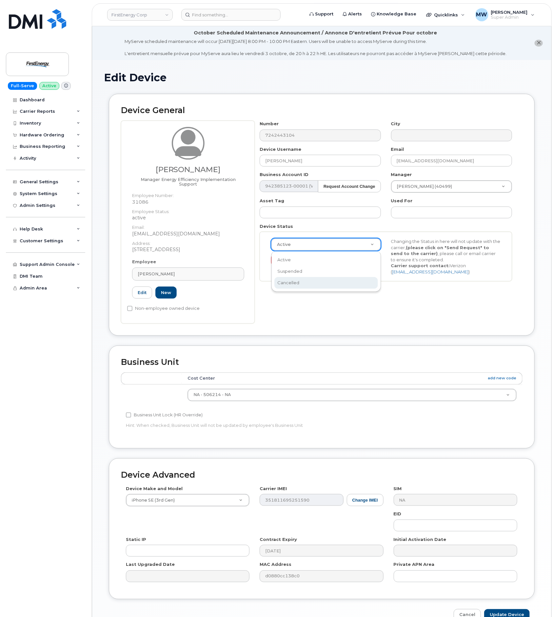
scroll to position [0, 2]
select select "cancelled"
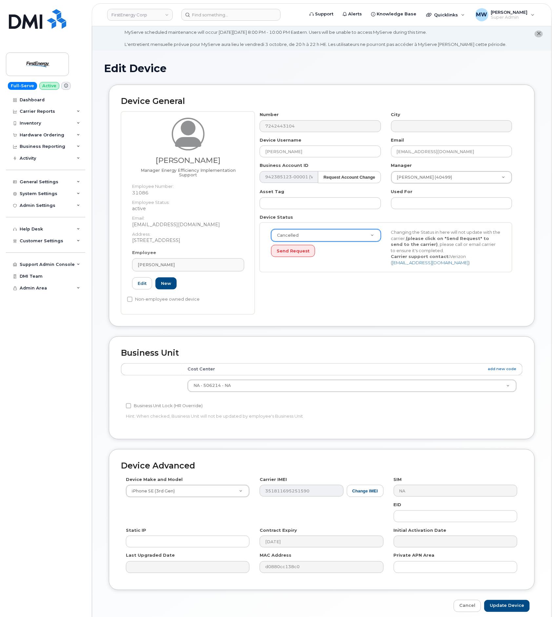
scroll to position [40, 0]
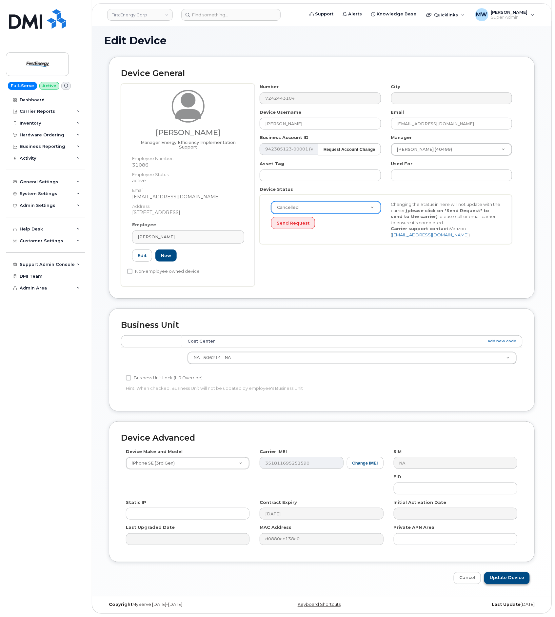
drag, startPoint x: 498, startPoint y: 584, endPoint x: 492, endPoint y: 582, distance: 6.5
click at [498, 584] on div "Edit Device Device General [PERSON_NAME] Manager Energy Efficiency Implementati…" at bounding box center [321, 309] width 459 height 573
click at [494, 576] on input "Update Device" at bounding box center [507, 578] width 46 height 12
type input "Saving..."
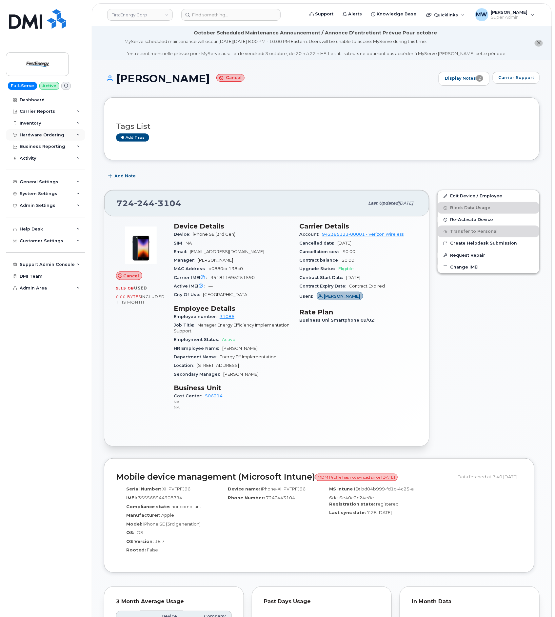
click at [43, 129] on div "Hardware Ordering" at bounding box center [45, 135] width 79 height 12
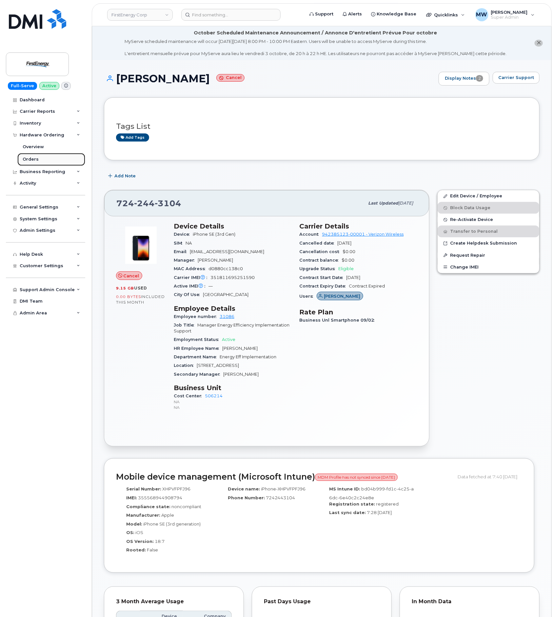
click at [46, 162] on link "Orders" at bounding box center [51, 159] width 68 height 12
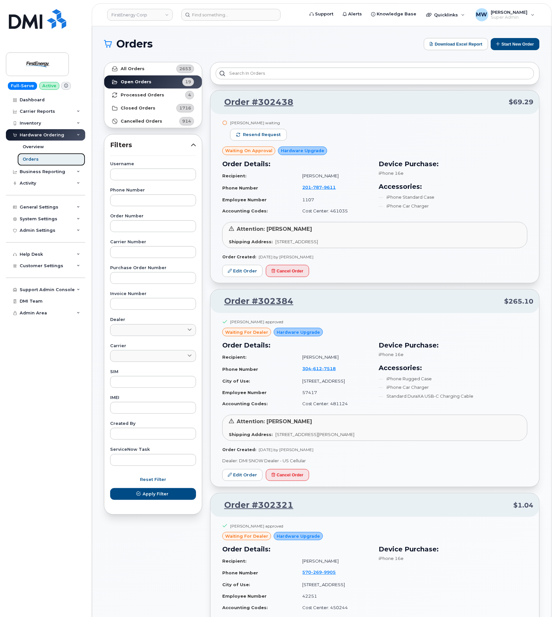
click at [38, 160] on link "Orders" at bounding box center [51, 159] width 68 height 12
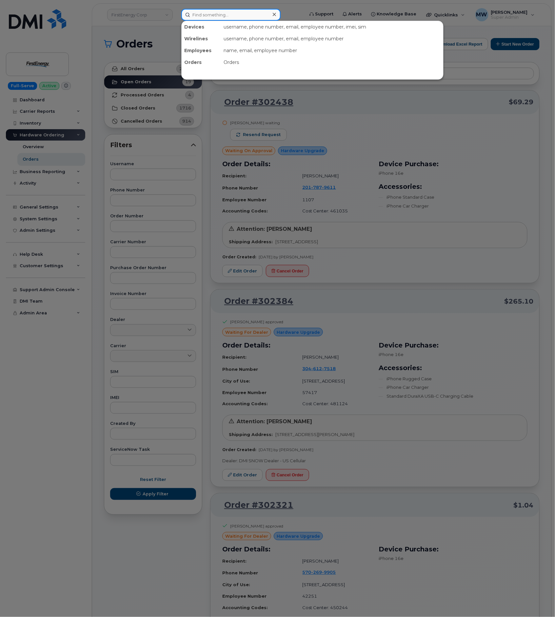
click at [214, 12] on input at bounding box center [230, 15] width 99 height 12
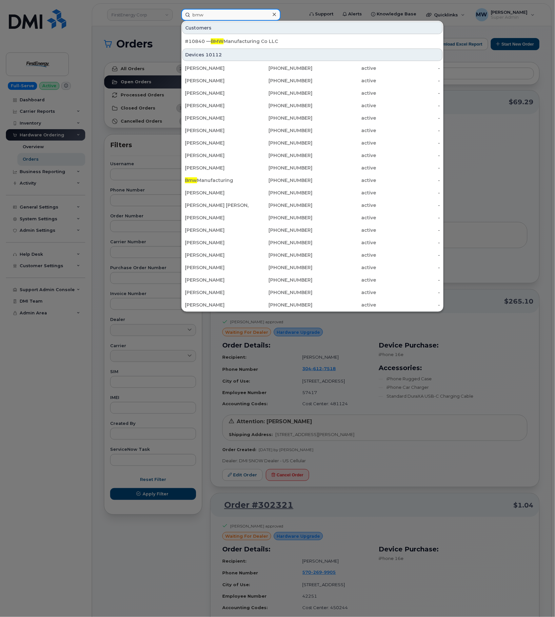
type input "bmw"
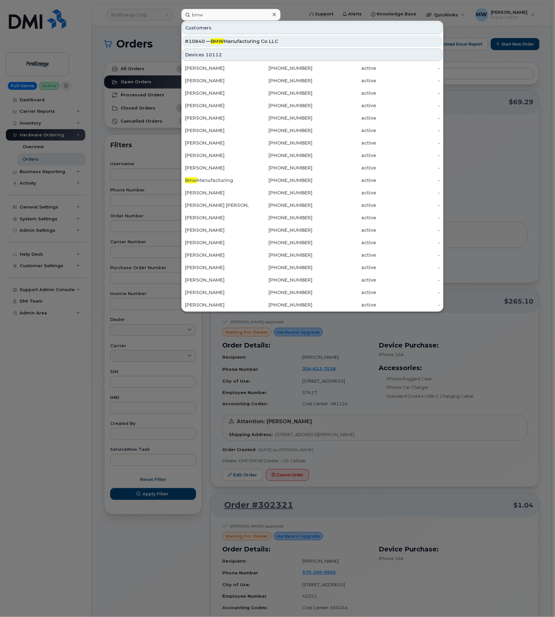
click at [284, 45] on div "#10840 — BMW Manufacturing Co LLC" at bounding box center [312, 41] width 255 height 7
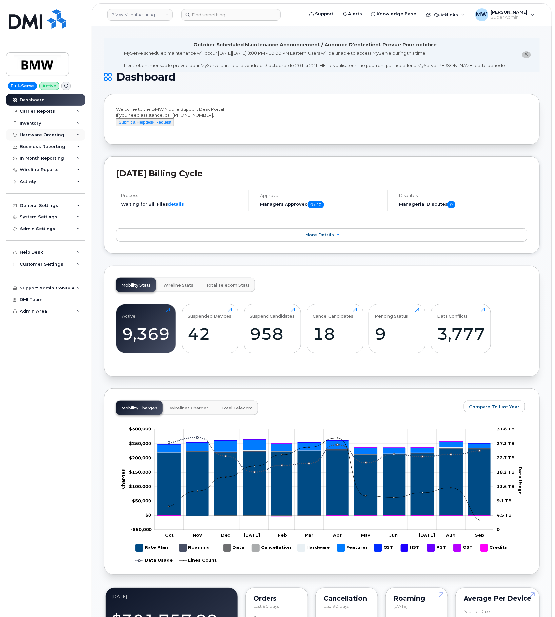
click at [51, 136] on div "Hardware Ordering" at bounding box center [42, 134] width 45 height 5
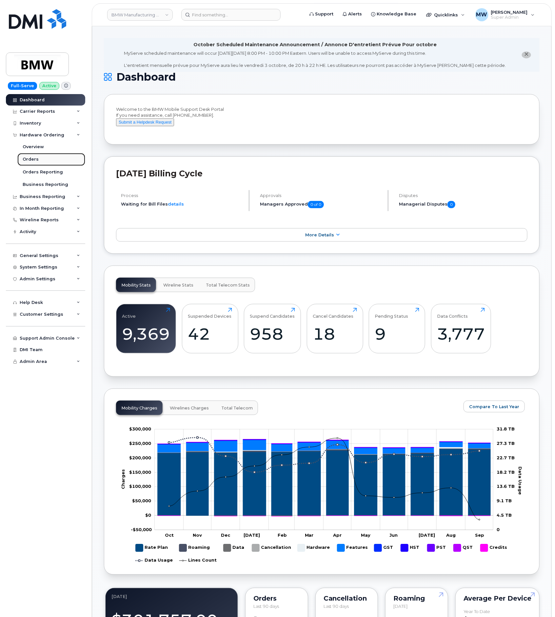
click at [27, 161] on div "Orders" at bounding box center [31, 159] width 16 height 6
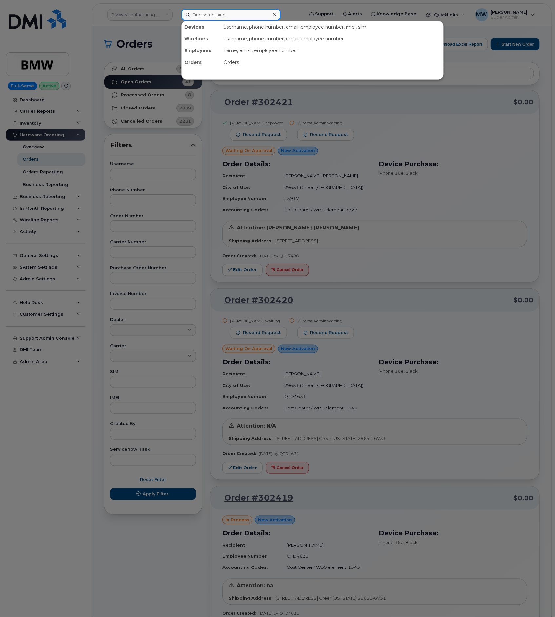
click at [263, 12] on input at bounding box center [230, 15] width 99 height 12
paste input "357539097596486"
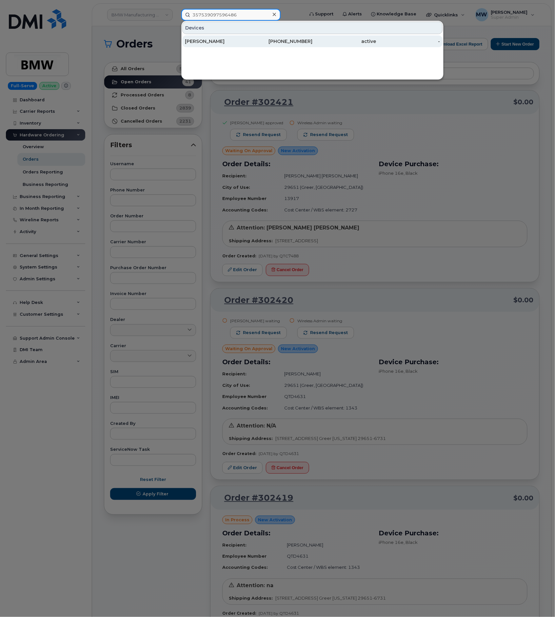
type input "357539097596486"
click at [254, 40] on div "864-790-9750" at bounding box center [281, 41] width 64 height 7
